Goal: Task Accomplishment & Management: Manage account settings

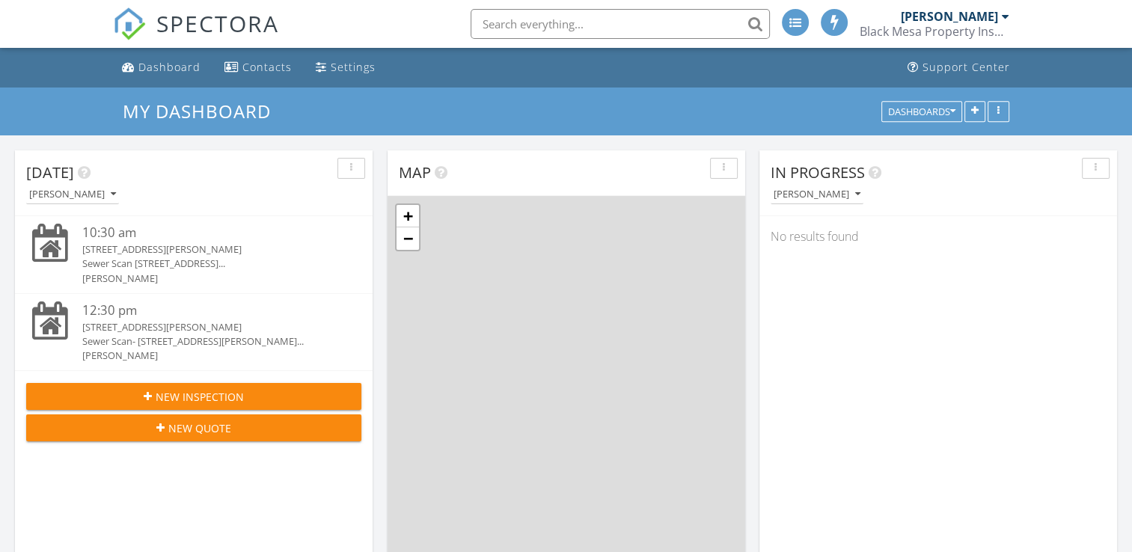
scroll to position [1385, 1155]
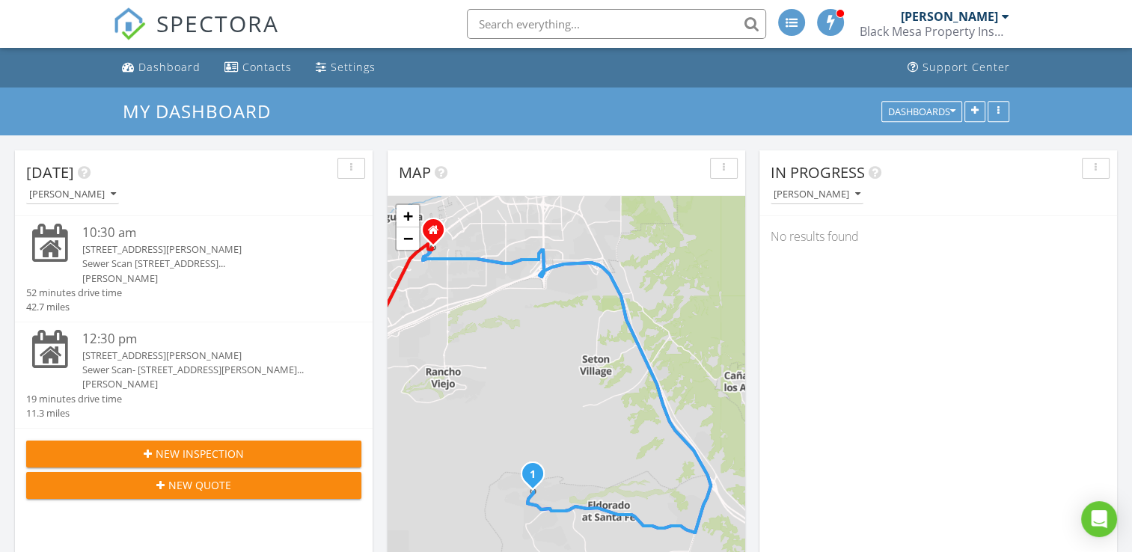
click at [183, 249] on div "811 Bosque Vista Dr, BERNALILLO, NM 87004" at bounding box center [207, 249] width 251 height 14
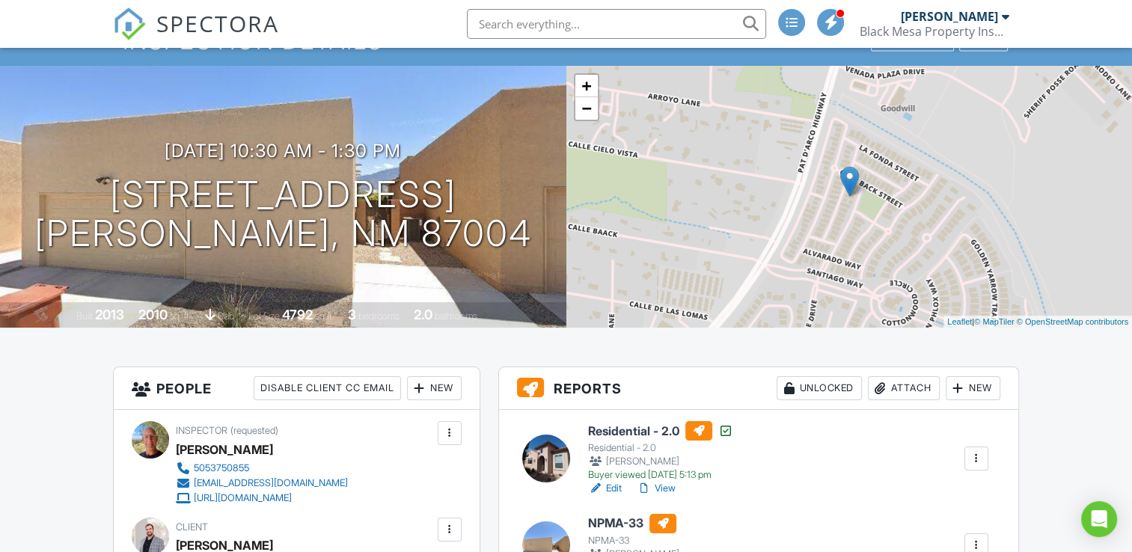
scroll to position [224, 0]
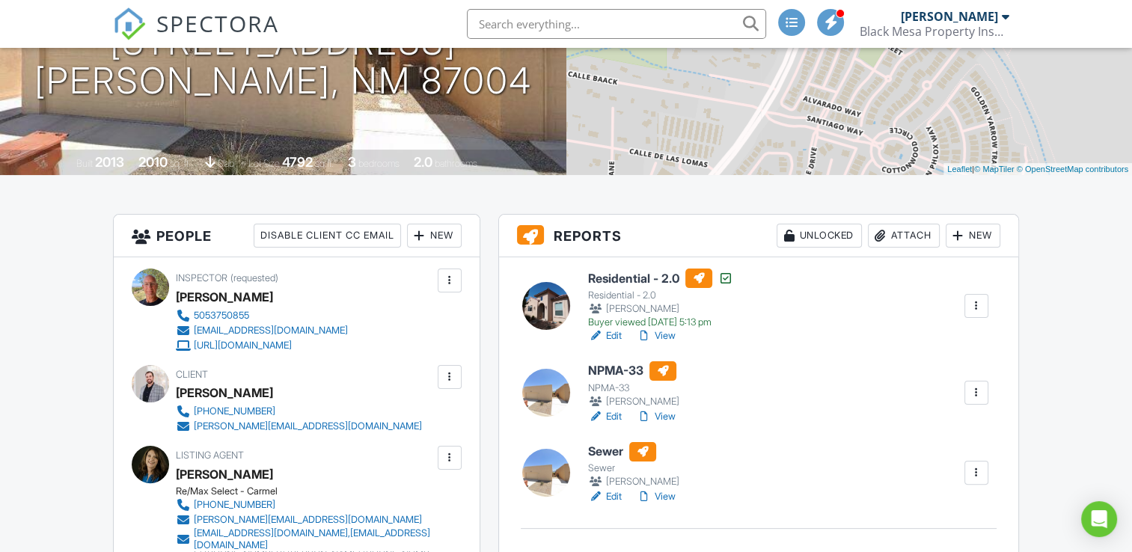
click at [982, 471] on div at bounding box center [976, 472] width 15 height 15
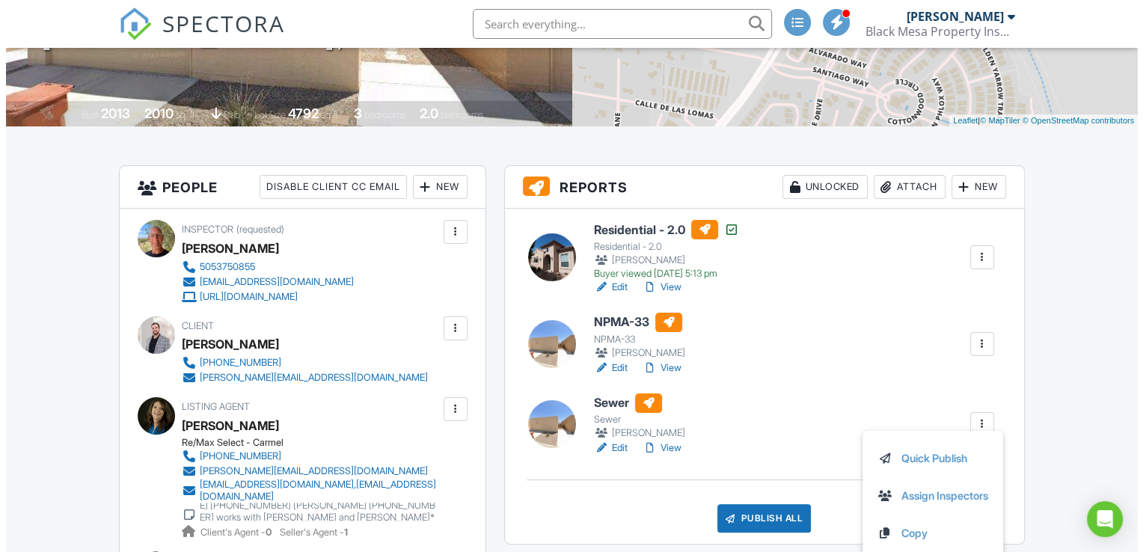
scroll to position [299, 0]
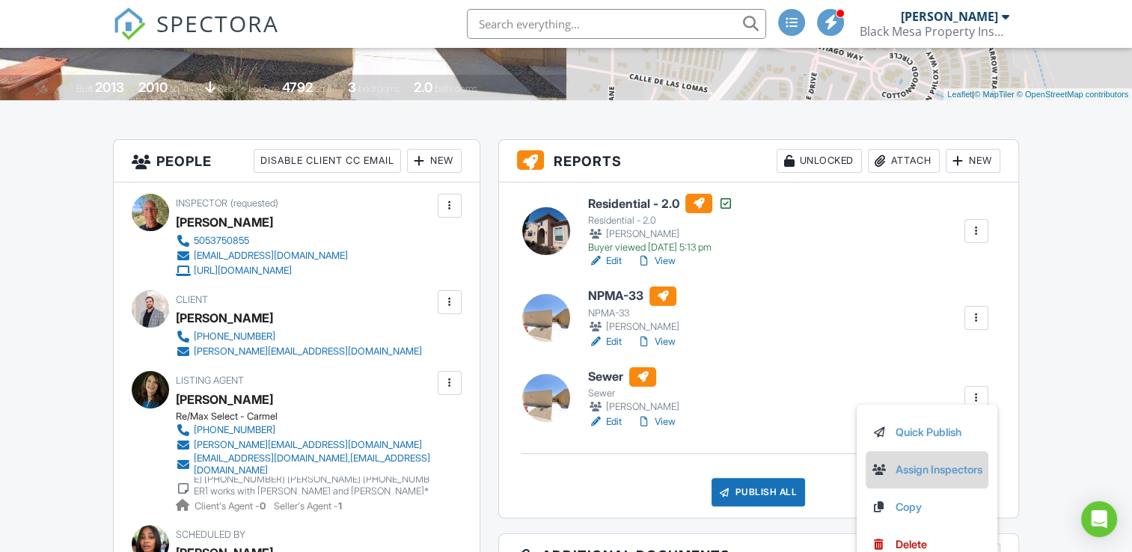
click at [946, 470] on link "Assign Inspectors" at bounding box center [926, 470] width 111 height 16
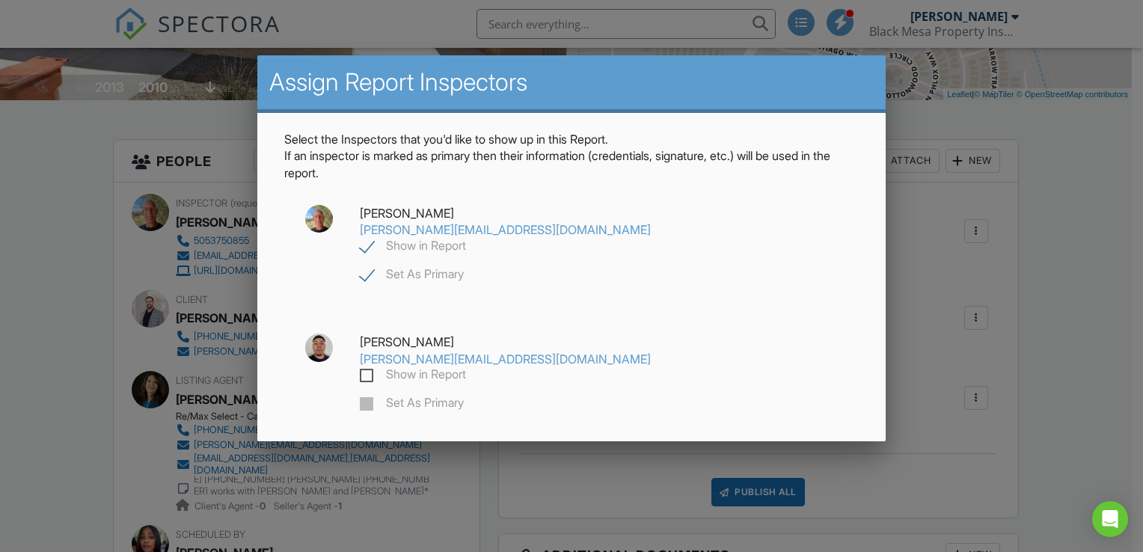
click at [466, 367] on label "Show in Report" at bounding box center [413, 376] width 106 height 19
checkbox input "true"
click at [464, 396] on label "Set As Primary" at bounding box center [412, 405] width 104 height 19
checkbox input "false"
checkbox input "true"
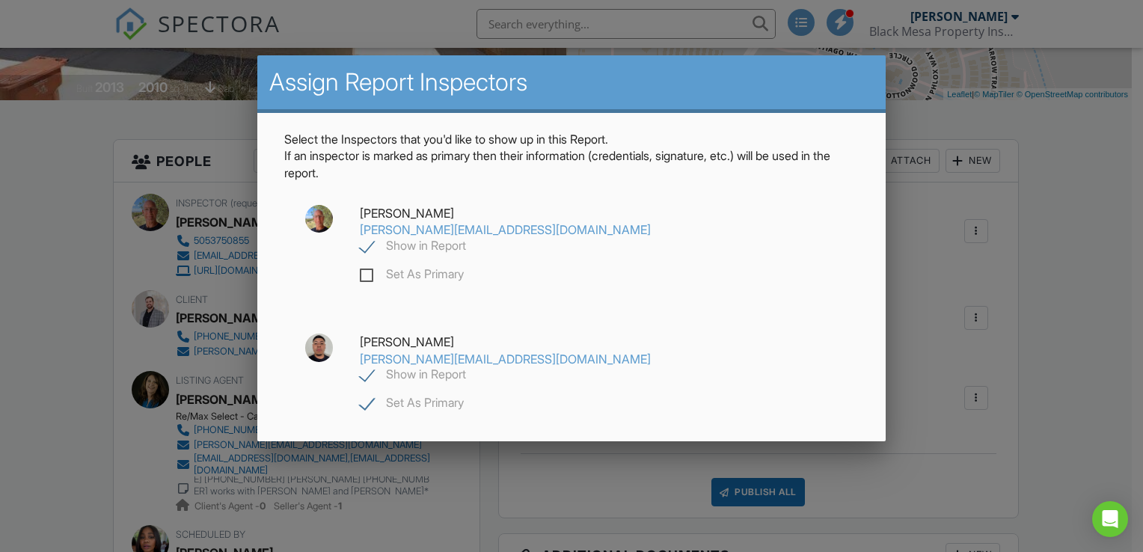
click at [466, 239] on label "Show in Report" at bounding box center [413, 248] width 106 height 19
checkbox input "false"
click at [610, 451] on div "Save" at bounding box center [571, 471] width 127 height 40
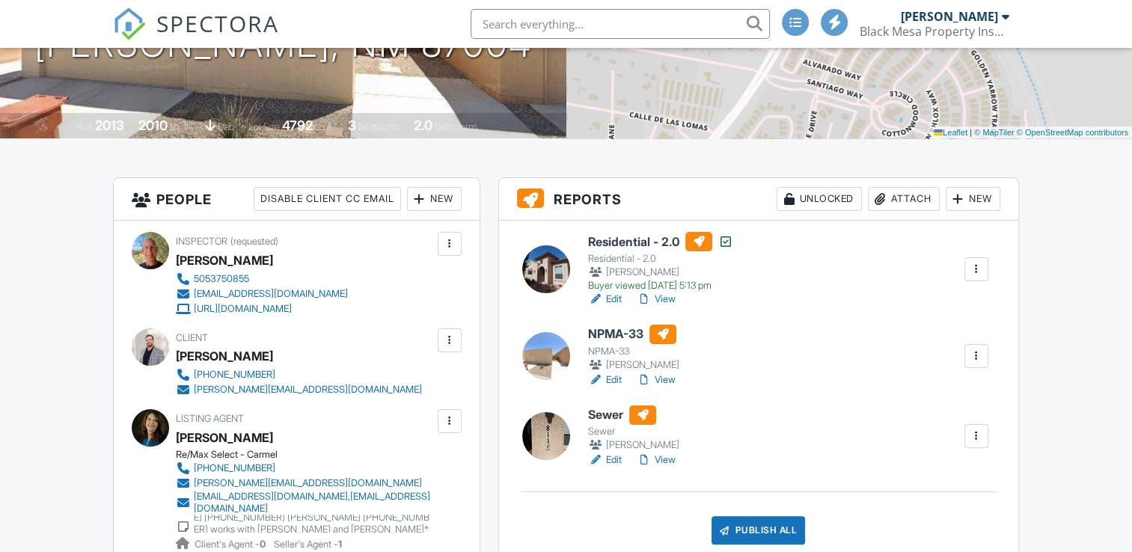
scroll to position [299, 0]
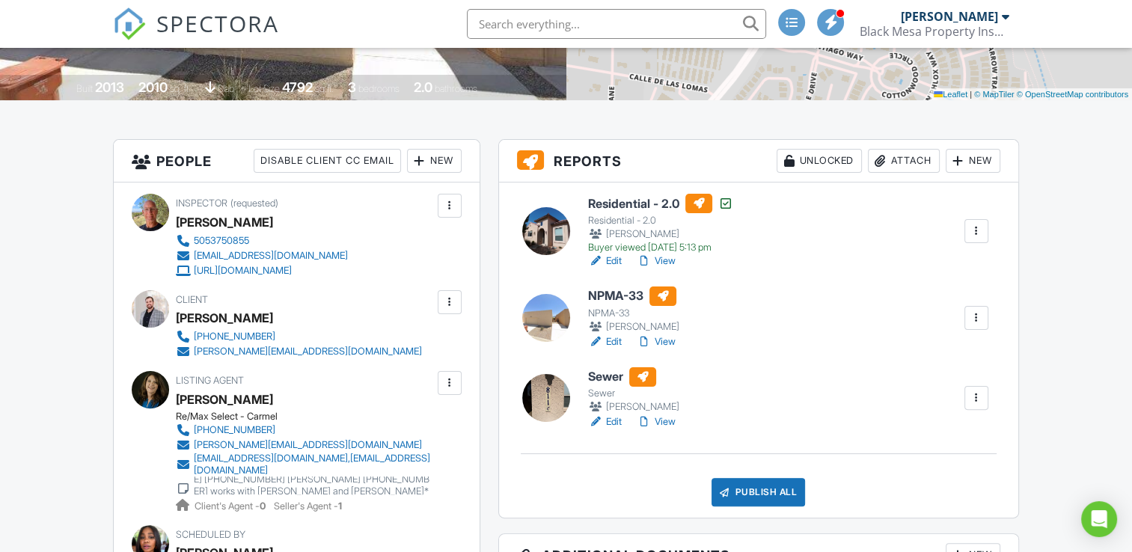
click at [616, 420] on link "Edit" at bounding box center [605, 421] width 34 height 15
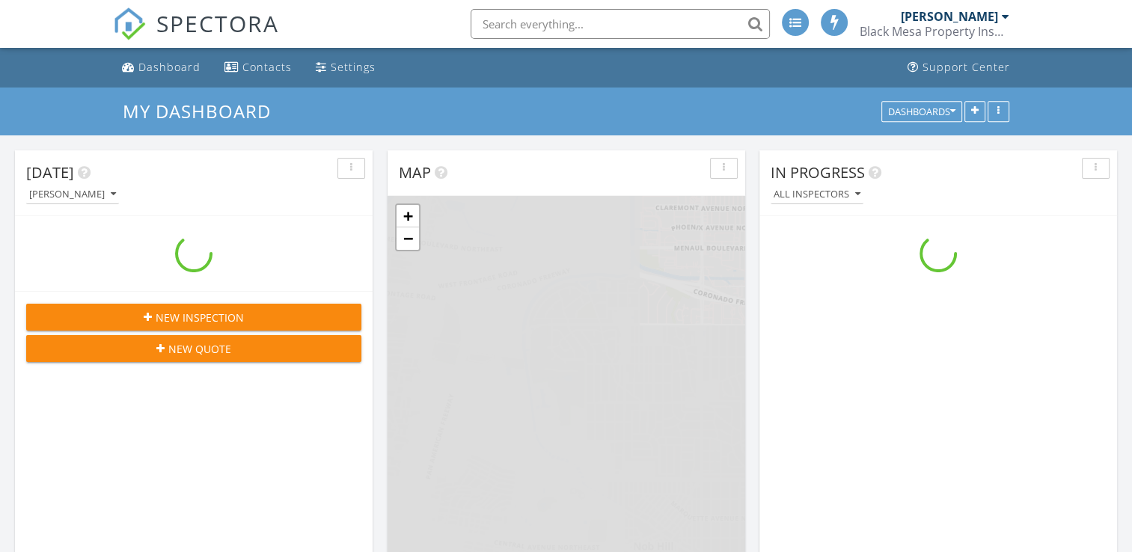
scroll to position [1385, 1155]
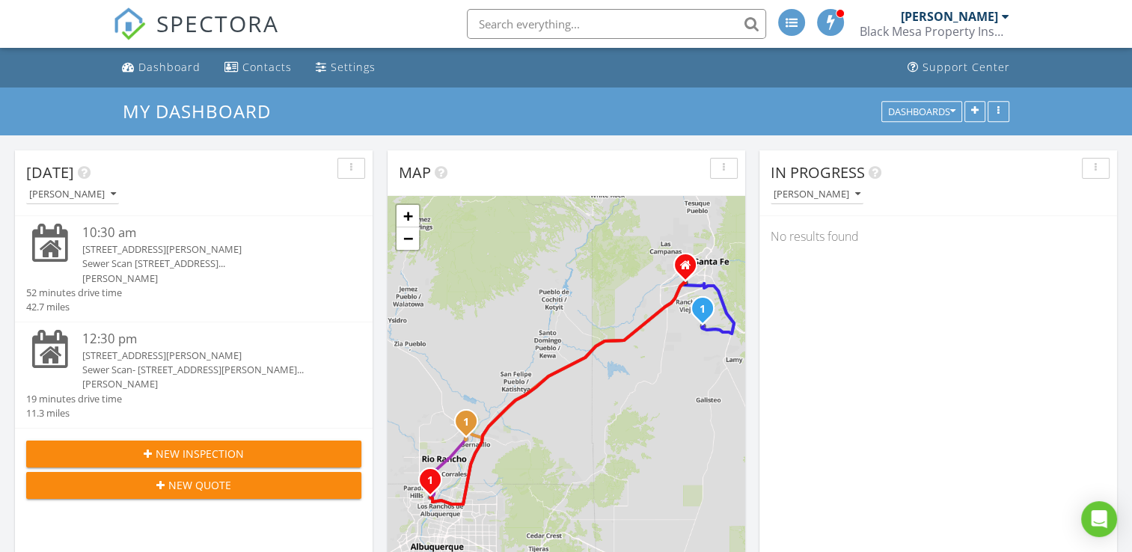
click at [180, 353] on div "9804 Benton St NW, Albuquerque, NM 87114" at bounding box center [207, 356] width 251 height 14
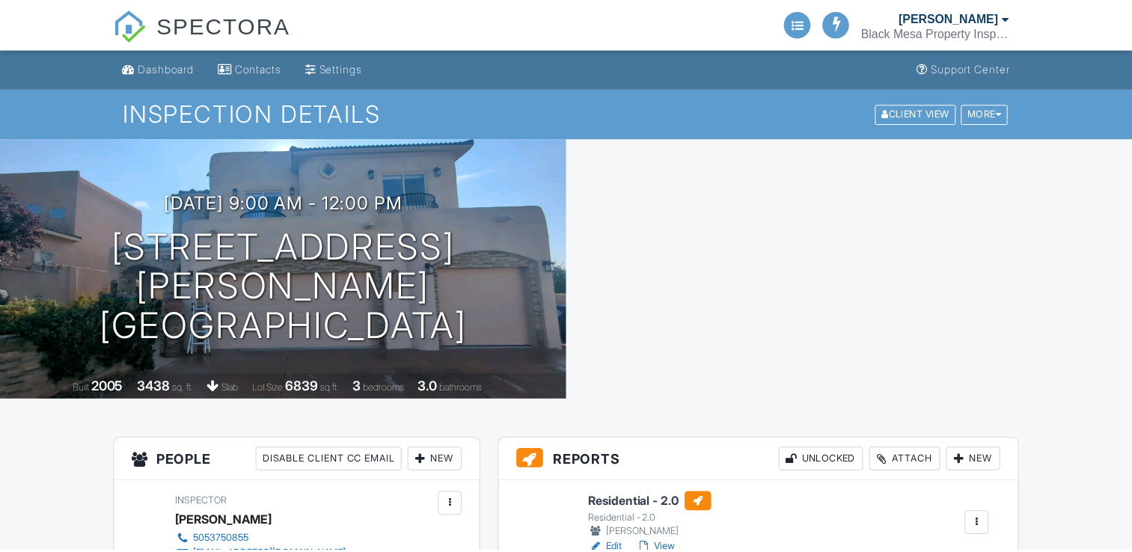
scroll to position [10, 0]
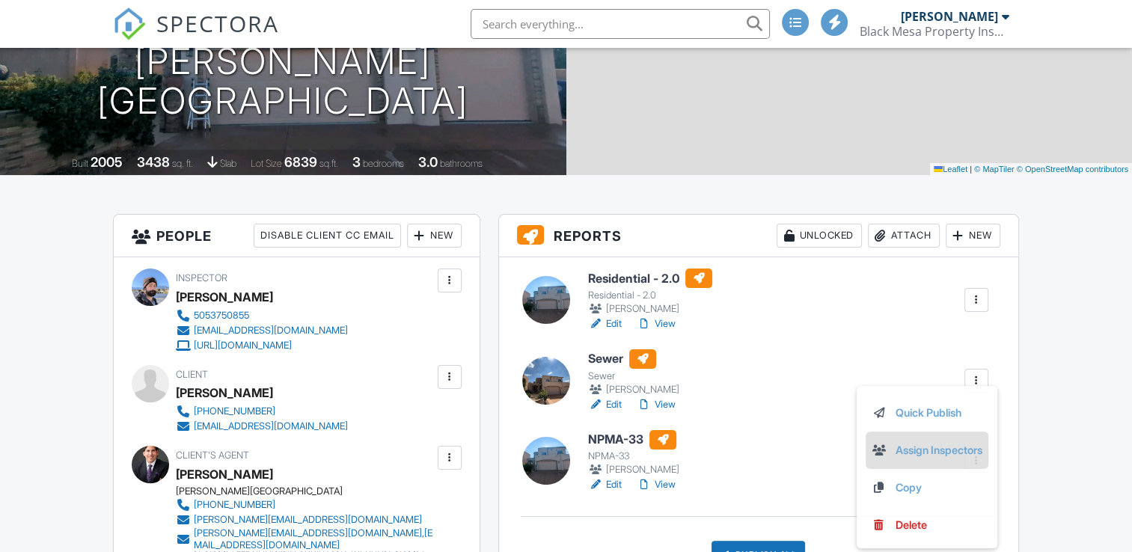
scroll to position [0, 0]
click at [934, 453] on link "Assign Inspectors" at bounding box center [926, 452] width 111 height 16
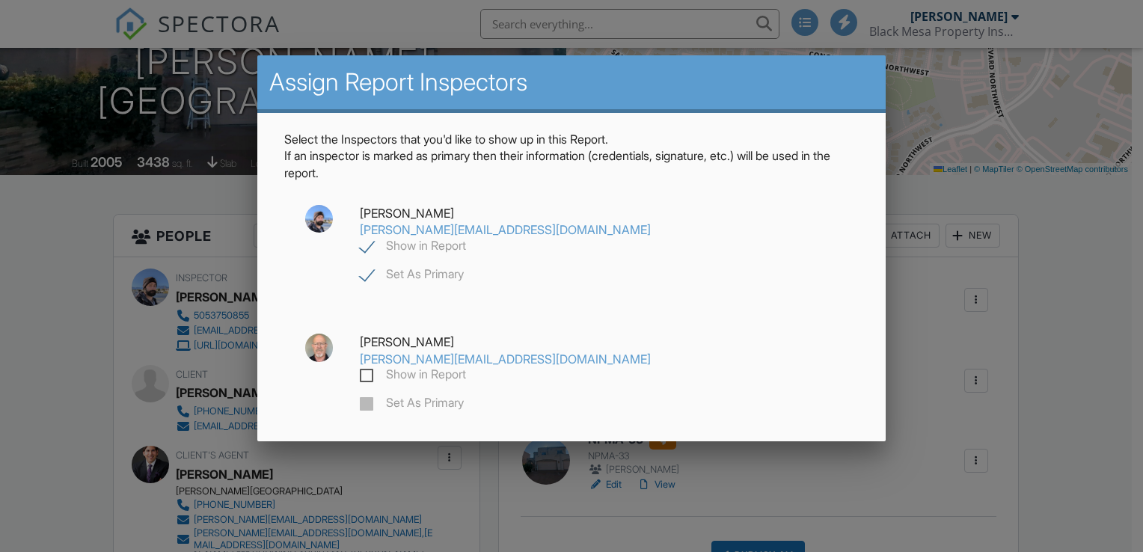
scroll to position [75, 0]
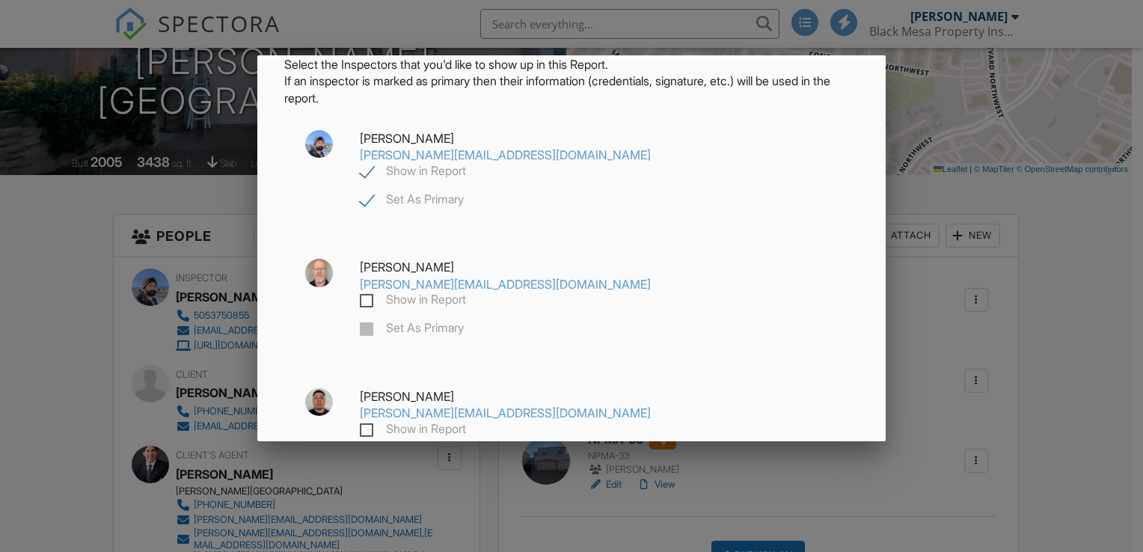
click at [466, 422] on label "Show in Report" at bounding box center [413, 431] width 106 height 19
checkbox input "true"
click at [464, 450] on label "Set As Primary" at bounding box center [412, 459] width 104 height 19
checkbox input "false"
checkbox input "true"
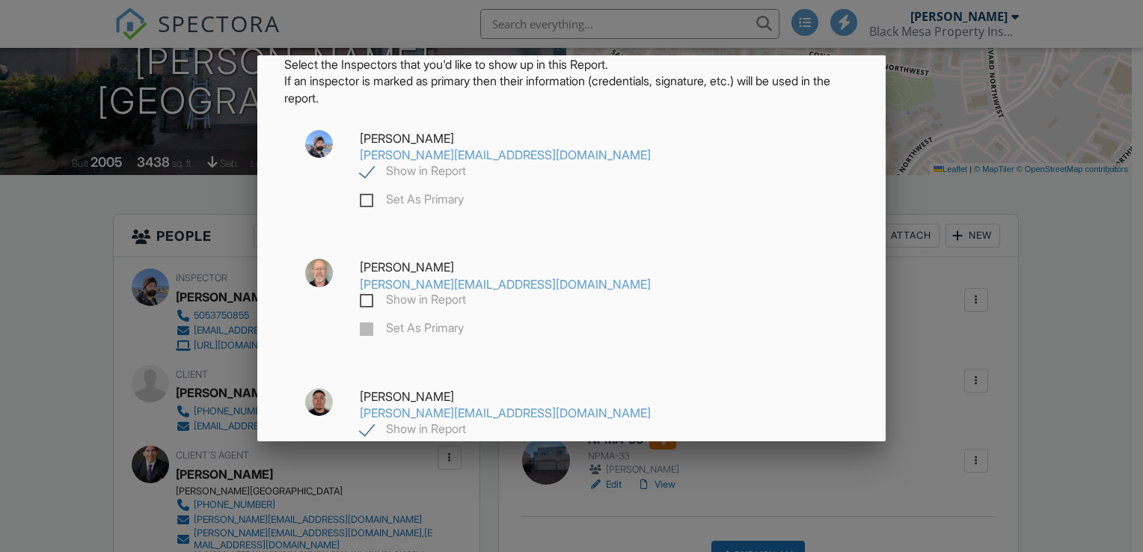
click at [466, 164] on label "Show in Report" at bounding box center [413, 173] width 106 height 19
checkbox input "false"
click at [610, 505] on div "Save" at bounding box center [571, 525] width 127 height 40
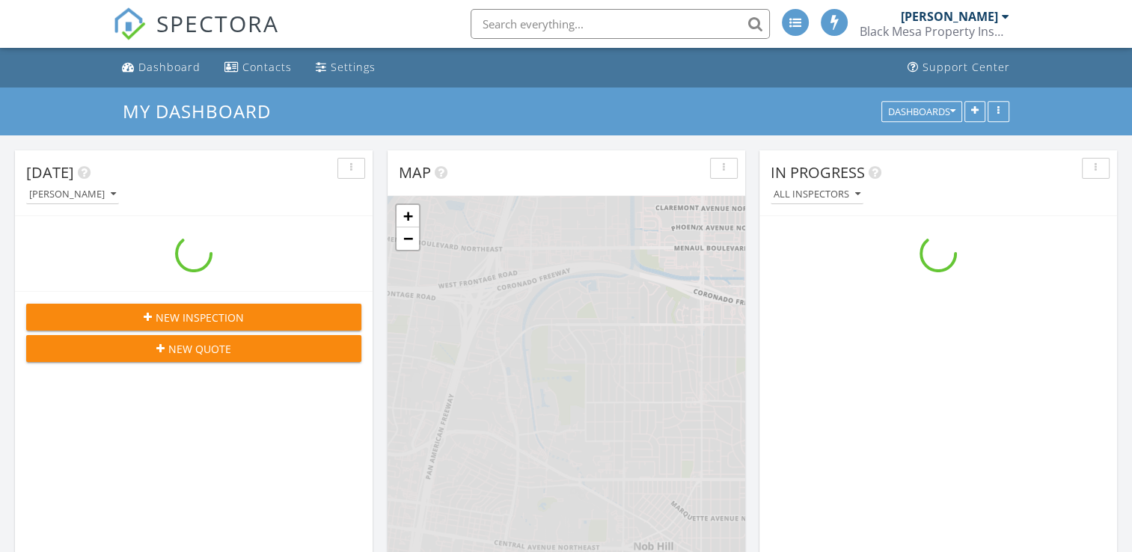
scroll to position [1385, 1155]
